Goal: Transaction & Acquisition: Purchase product/service

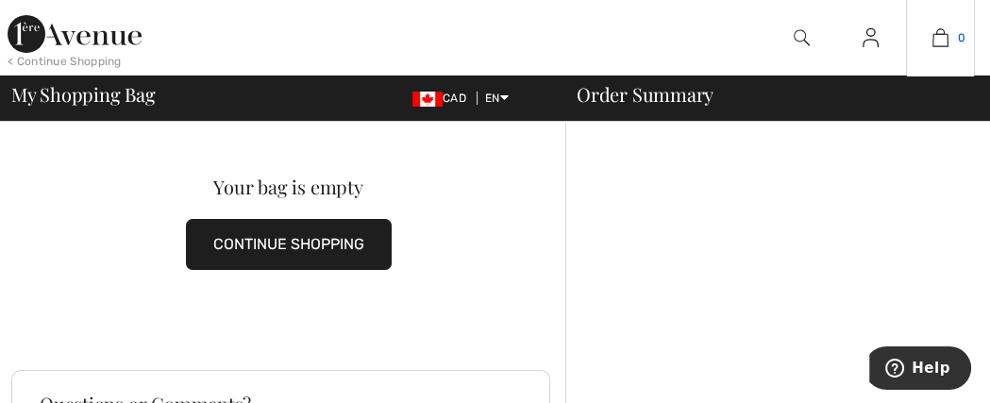
click at [940, 36] on img at bounding box center [940, 37] width 16 height 23
click at [274, 240] on button "CONTINUE SHOPPING" at bounding box center [289, 244] width 206 height 51
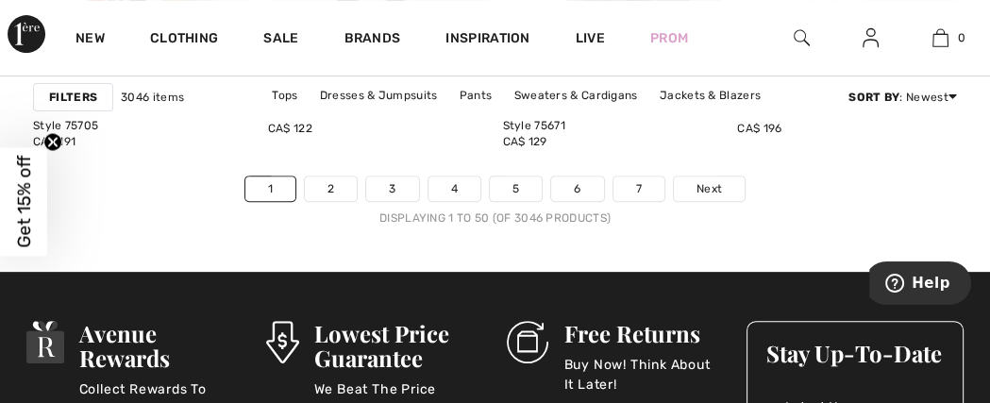
scroll to position [6716, 0]
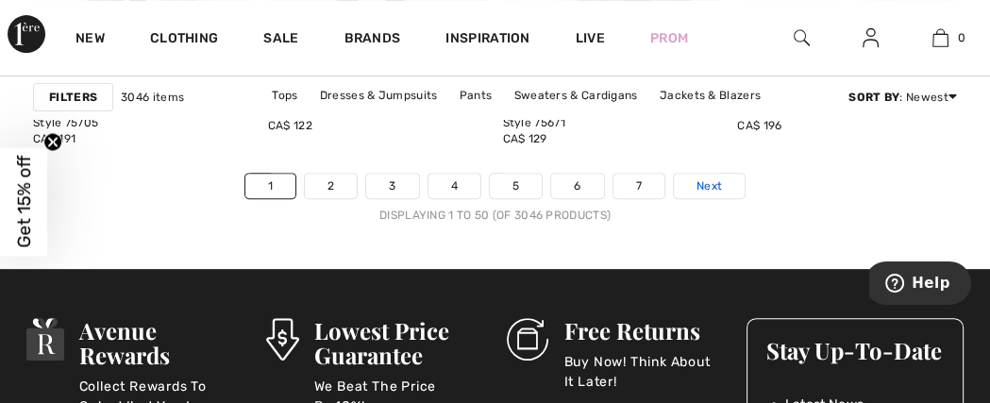
click at [701, 183] on span "Next" at bounding box center [709, 185] width 25 height 17
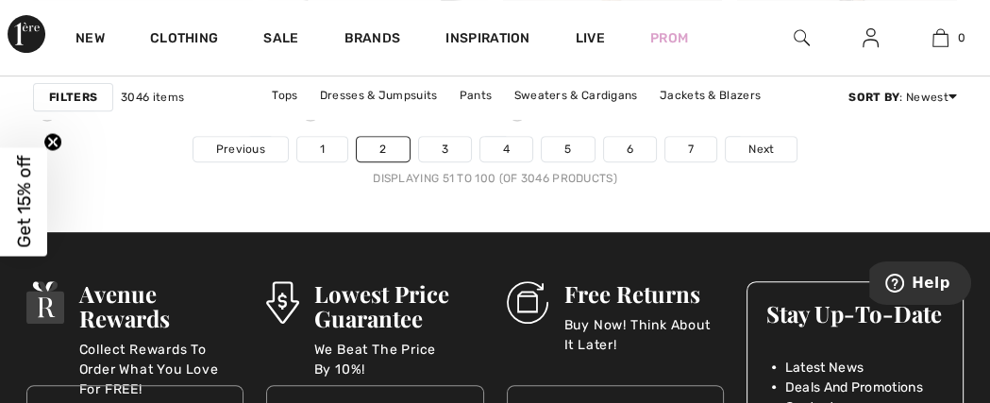
scroll to position [6641, 0]
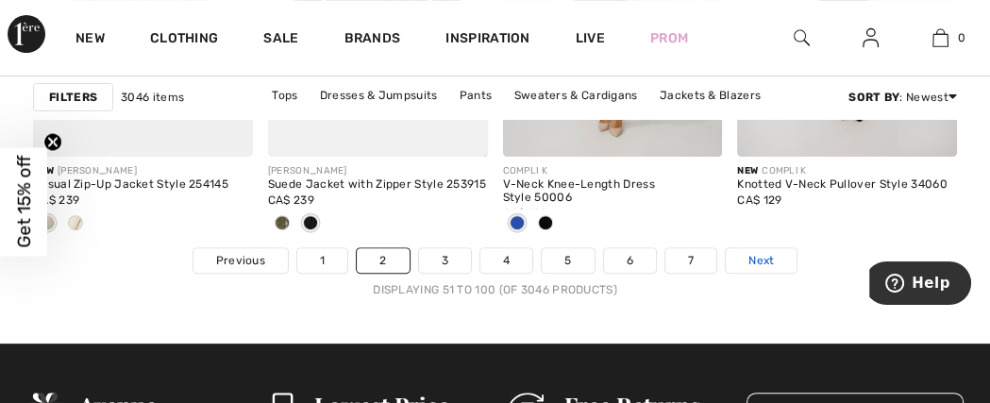
click at [750, 256] on span "Next" at bounding box center [760, 260] width 25 height 17
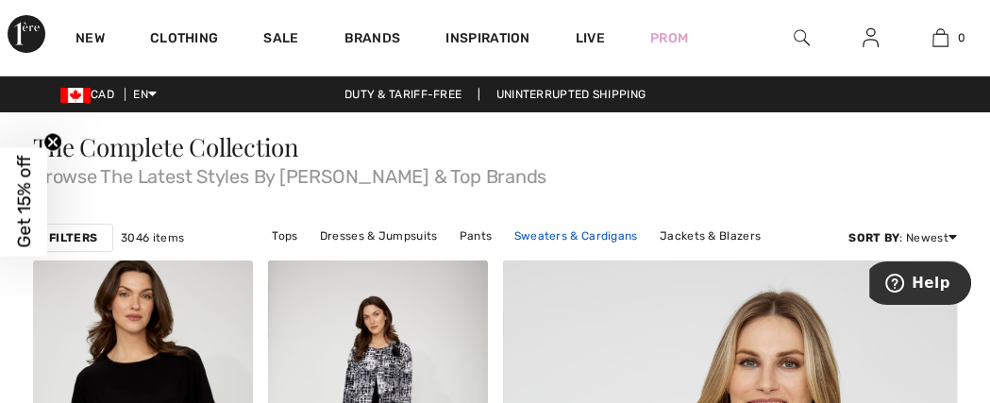
click at [545, 233] on link "Sweaters & Cardigans" at bounding box center [576, 236] width 143 height 25
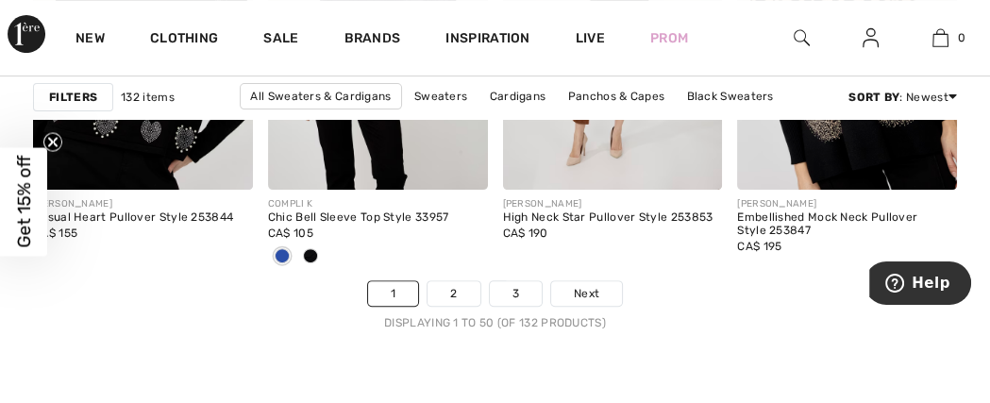
scroll to position [6641, 0]
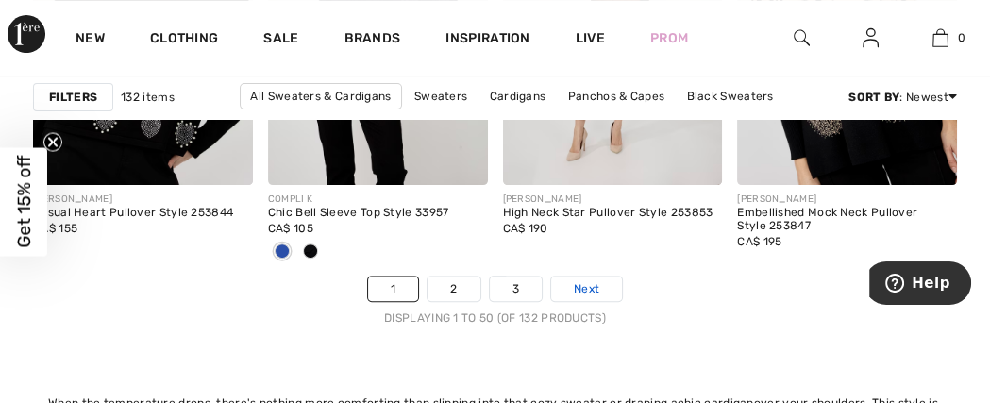
click at [581, 288] on span "Next" at bounding box center [586, 288] width 25 height 17
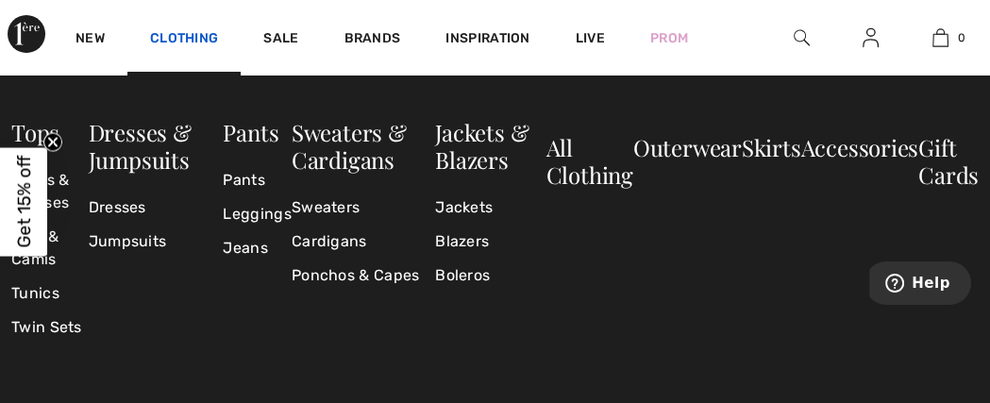
click at [160, 38] on link "Clothing" at bounding box center [184, 40] width 68 height 20
click at [201, 34] on link "Clothing" at bounding box center [184, 40] width 68 height 20
click at [329, 205] on link "Sweaters" at bounding box center [363, 208] width 143 height 34
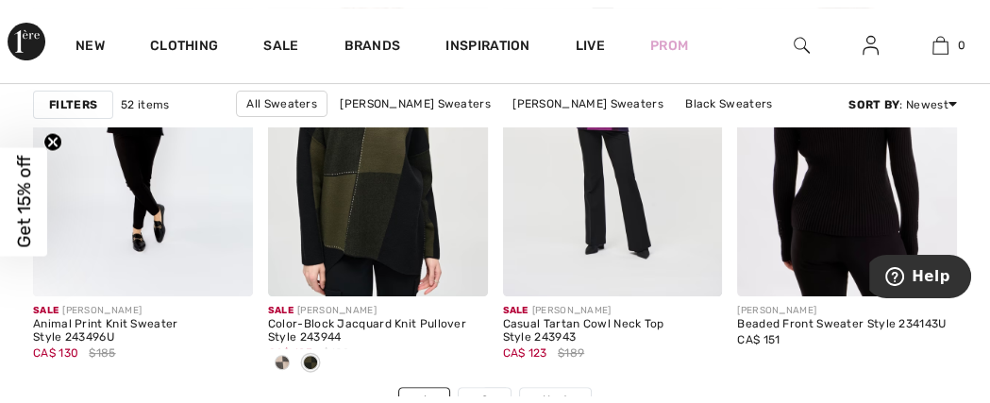
scroll to position [6529, 0]
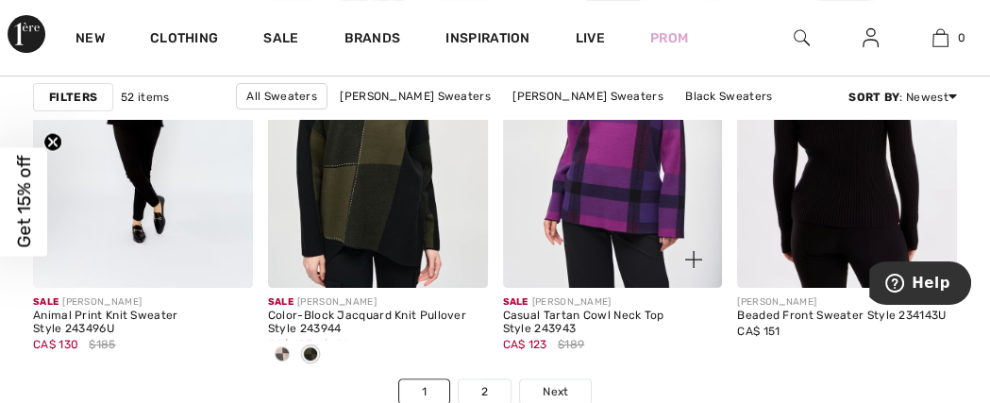
click at [613, 171] on img at bounding box center [613, 122] width 220 height 329
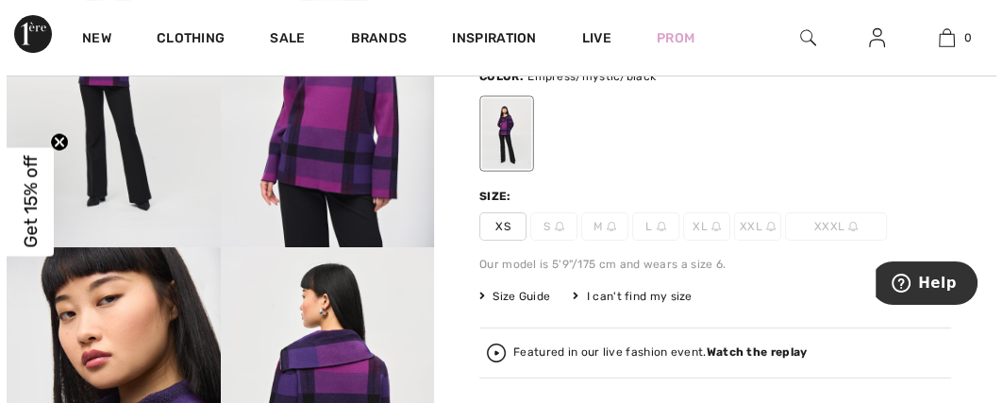
scroll to position [224, 0]
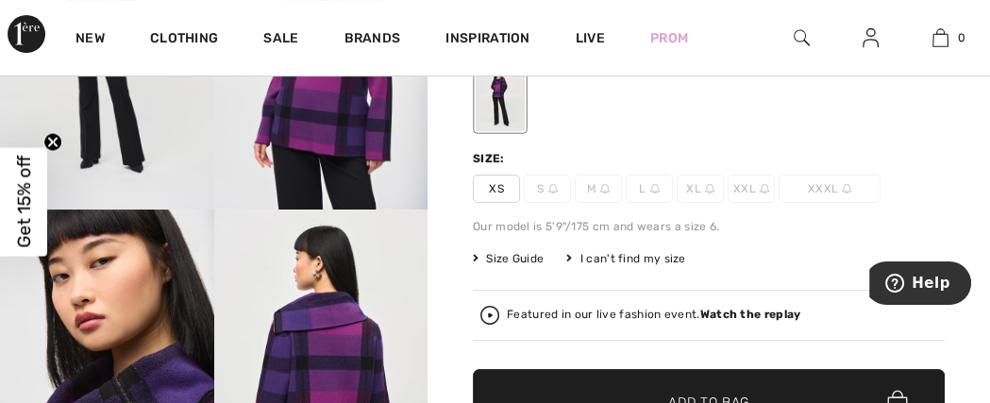
click at [614, 193] on span "M" at bounding box center [598, 189] width 47 height 28
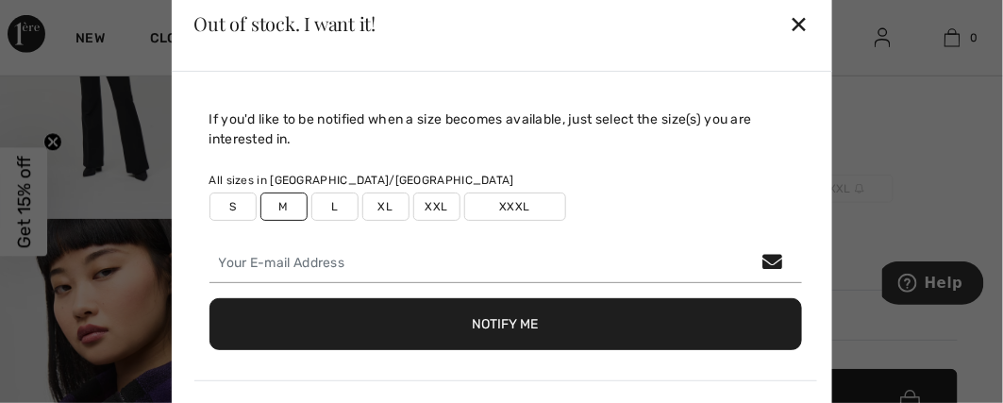
click at [287, 201] on label "M" at bounding box center [283, 207] width 47 height 28
click at [794, 22] on div "✕" at bounding box center [799, 24] width 20 height 40
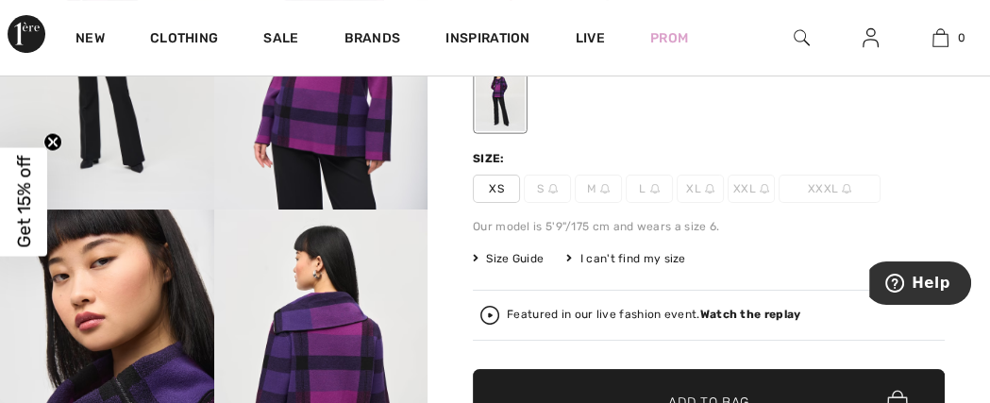
click at [598, 190] on span "M" at bounding box center [598, 189] width 47 height 28
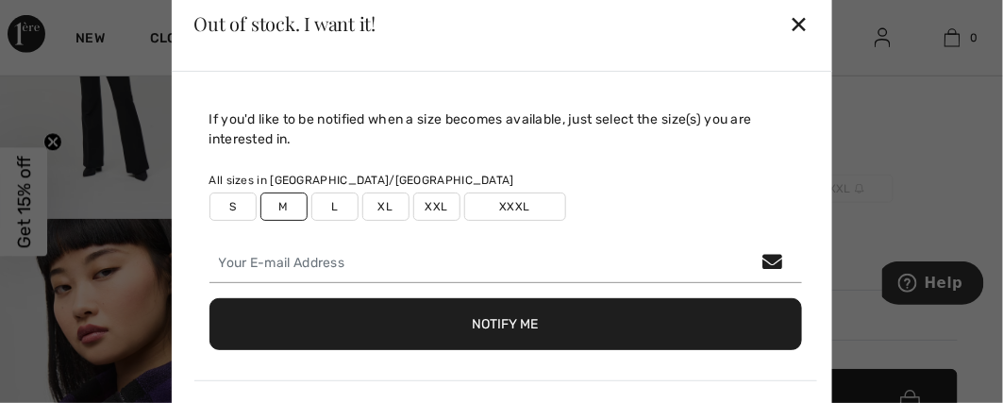
click at [598, 190] on div "If you'd like to be notified when a size becomes available, just select the siz…" at bounding box center [505, 245] width 623 height 272
click at [277, 204] on label "M" at bounding box center [283, 207] width 47 height 28
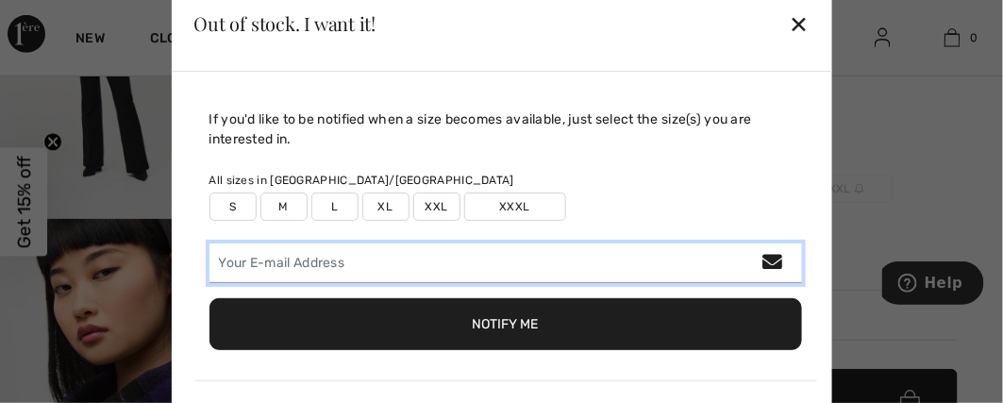
click at [383, 269] on input "email" at bounding box center [506, 263] width 593 height 40
type input "tumf98@gmail.com"
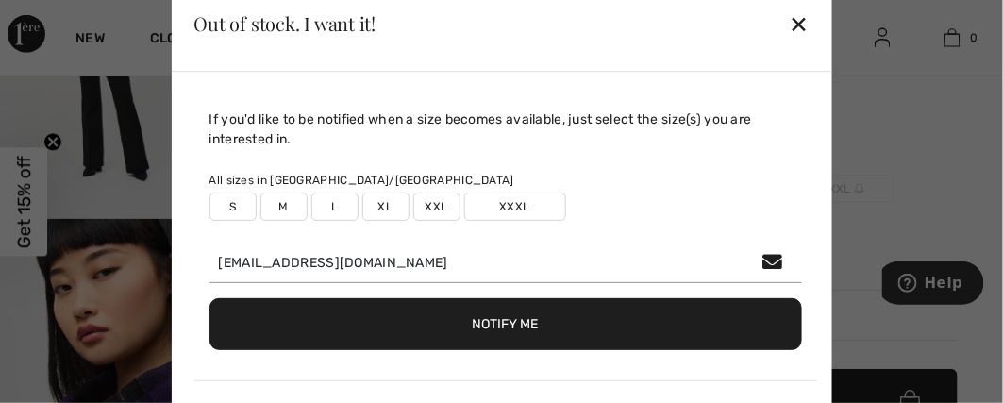
click at [282, 204] on label "M" at bounding box center [283, 207] width 47 height 28
click at [281, 205] on label "M" at bounding box center [283, 207] width 47 height 28
click at [491, 323] on button "Notify Me" at bounding box center [506, 324] width 593 height 52
